Goal: Navigation & Orientation: Find specific page/section

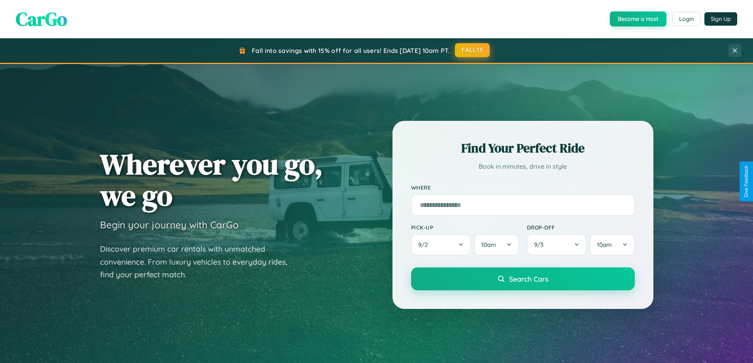
click at [473, 50] on button "FALL15" at bounding box center [472, 50] width 35 height 14
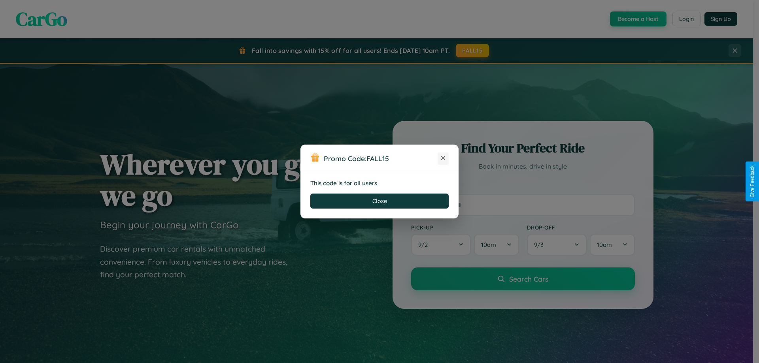
click at [443, 158] on icon at bounding box center [443, 158] width 8 height 8
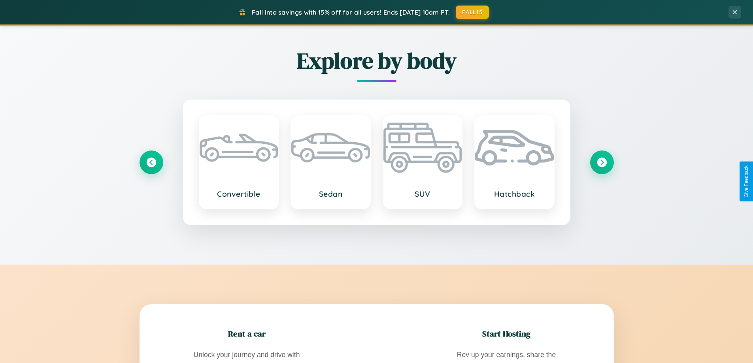
scroll to position [1520, 0]
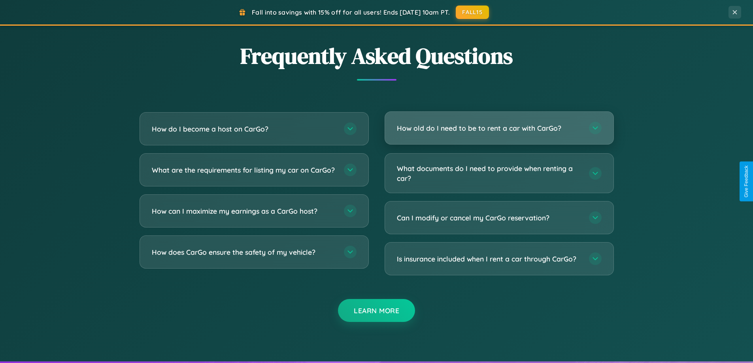
click at [499, 128] on h3 "How old do I need to be to rent a car with CarGo?" at bounding box center [489, 128] width 184 height 10
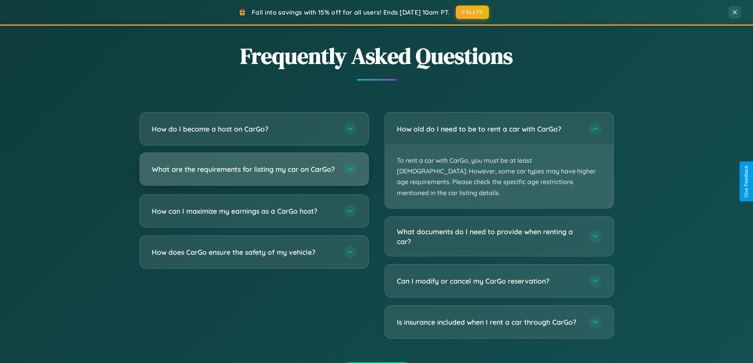
click at [254, 173] on h3 "What are the requirements for listing my car on CarGo?" at bounding box center [244, 169] width 184 height 10
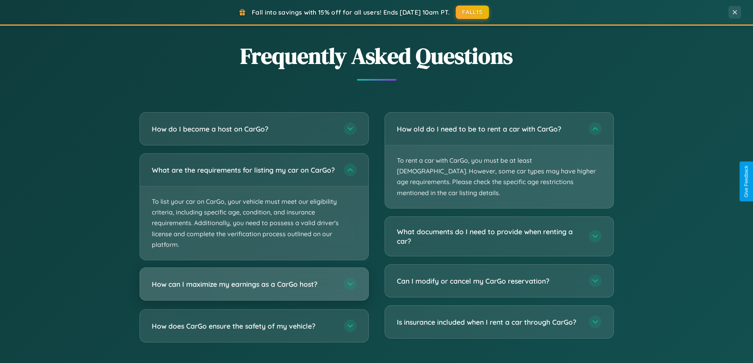
click at [254, 289] on h3 "How can I maximize my earnings as a CarGo host?" at bounding box center [244, 284] width 184 height 10
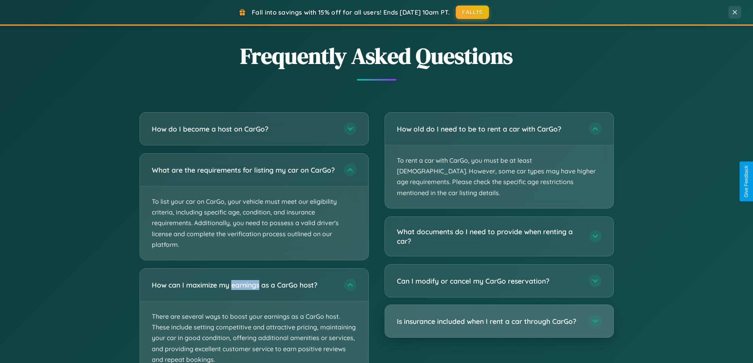
click at [499, 317] on h3 "Is insurance included when I rent a car through CarGo?" at bounding box center [489, 322] width 184 height 10
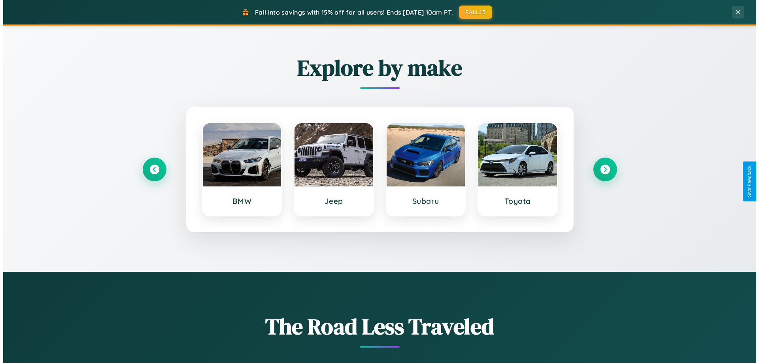
scroll to position [0, 0]
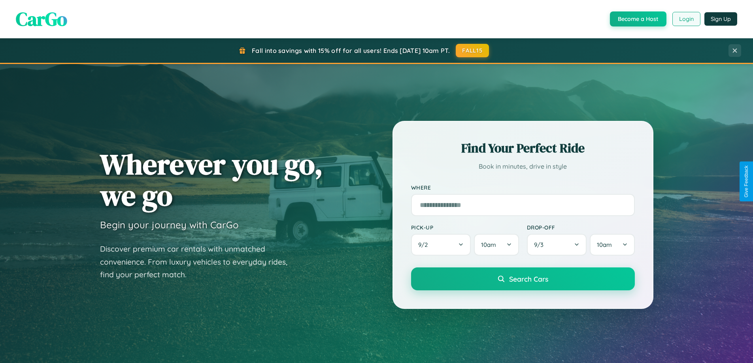
click at [686, 19] on button "Login" at bounding box center [686, 19] width 28 height 14
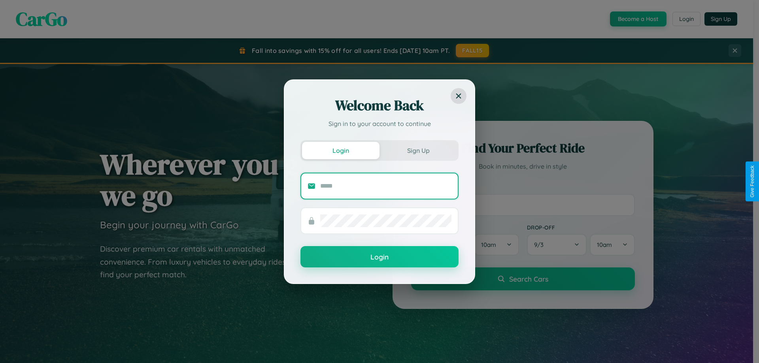
click at [386, 186] on input "text" at bounding box center [385, 186] width 131 height 13
type input "**********"
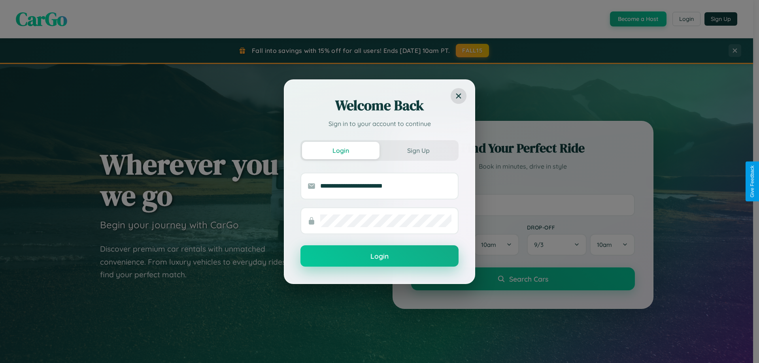
click at [379, 256] on button "Login" at bounding box center [379, 255] width 158 height 21
